Goal: Task Accomplishment & Management: Complete application form

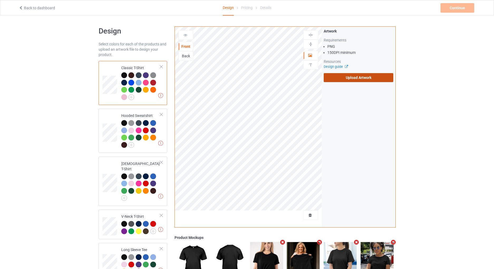
click at [379, 75] on label "Upload Artwork" at bounding box center [359, 77] width 70 height 9
click at [0, 0] on input "Upload Artwork" at bounding box center [0, 0] width 0 height 0
click at [343, 77] on label "Upload Artwork" at bounding box center [359, 77] width 70 height 9
click at [0, 0] on input "Upload Artwork" at bounding box center [0, 0] width 0 height 0
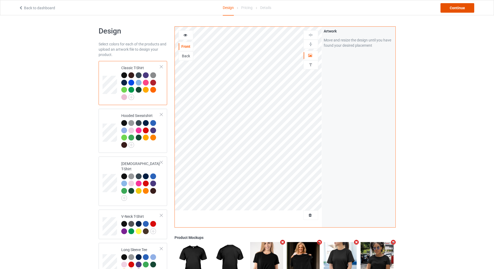
click at [450, 11] on div "Continue" at bounding box center [458, 7] width 34 height 9
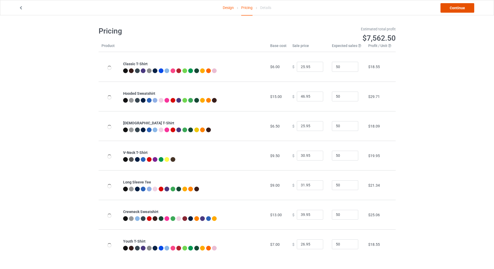
click at [450, 11] on link "Continue" at bounding box center [458, 7] width 34 height 9
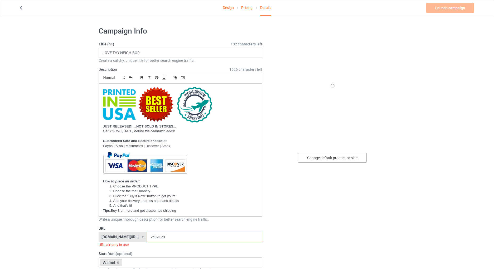
click at [334, 154] on div "Change default product or side" at bounding box center [332, 157] width 69 height 9
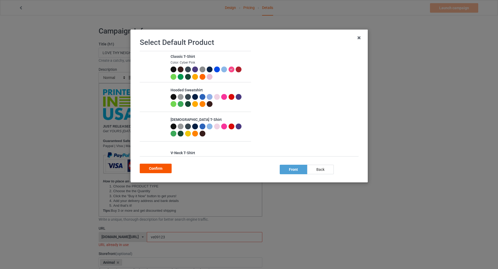
click at [153, 168] on div "Confirm" at bounding box center [156, 168] width 32 height 9
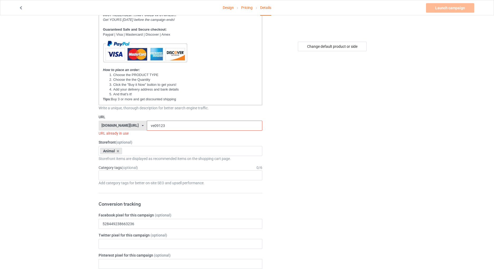
scroll to position [123, 0]
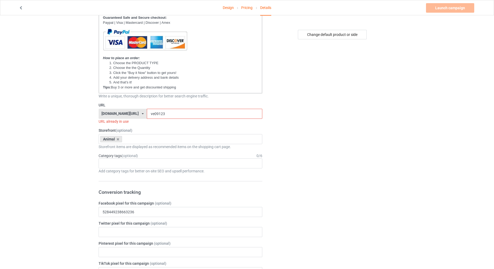
drag, startPoint x: 154, startPoint y: 113, endPoint x: 146, endPoint y: 115, distance: 7.8
click at [147, 115] on input "ve09123" at bounding box center [205, 114] width 116 height 10
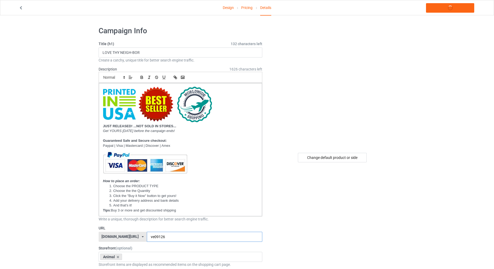
scroll to position [0, 0]
type input "ve09126"
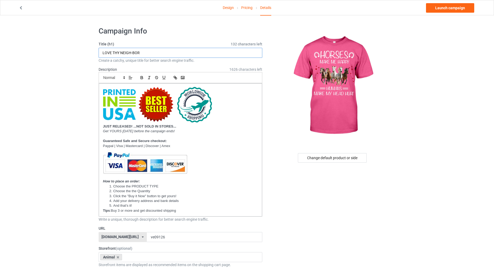
drag, startPoint x: 147, startPoint y: 51, endPoint x: 98, endPoint y: 51, distance: 48.5
click at [99, 51] on input "LOVE THY NEIGH-BOR" at bounding box center [181, 53] width 164 height 10
type input "HORSES MAKE ME HAPPY HUMANS MAKE MY HEAD HURT"
click at [453, 9] on link "Launch campaign" at bounding box center [450, 7] width 48 height 9
